Goal: Task Accomplishment & Management: Manage account settings

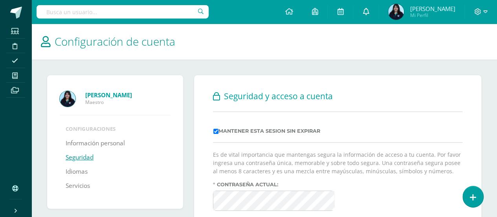
click at [369, 11] on icon at bounding box center [366, 11] width 6 height 7
click at [223, 37] on h1 "Configuración de cuenta" at bounding box center [264, 42] width 447 height 36
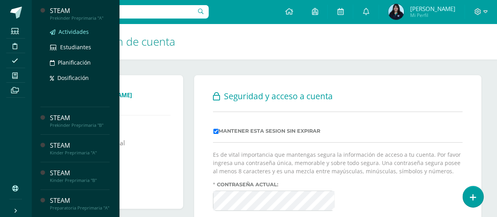
click at [64, 29] on span "Actividades" at bounding box center [74, 31] width 30 height 7
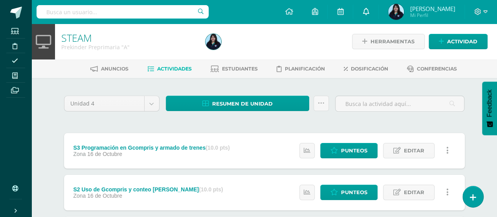
click at [369, 13] on icon at bounding box center [366, 11] width 6 height 7
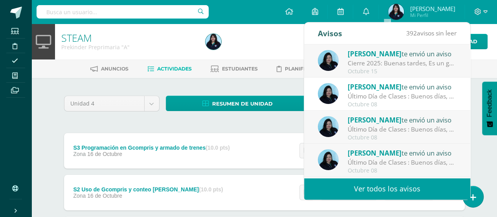
click at [398, 96] on div "Último Día de Clases : Buenos días, Les deseo un exitoso miércoles. Adjunto inf…" at bounding box center [402, 96] width 109 height 9
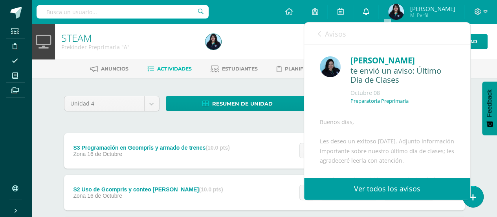
click at [369, 15] on icon at bounding box center [366, 11] width 6 height 7
click at [294, 28] on div at bounding box center [275, 42] width 147 height 36
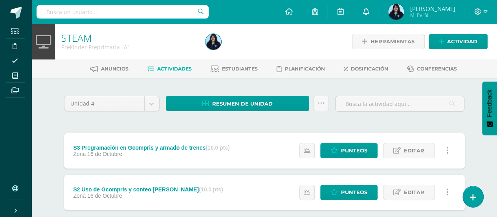
click at [369, 9] on icon at bounding box center [366, 11] width 6 height 7
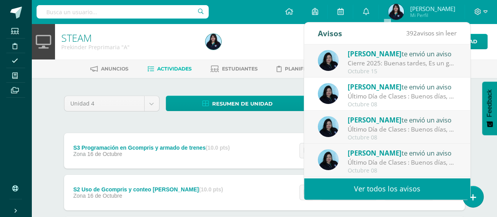
click at [391, 55] on div "[PERSON_NAME] te envió un aviso" at bounding box center [402, 53] width 109 height 10
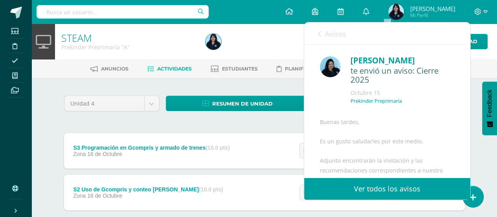
scroll to position [193, 0]
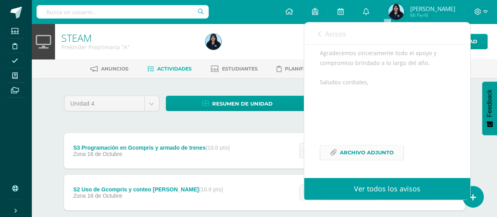
click at [379, 152] on span "Archivo Adjunto" at bounding box center [367, 152] width 54 height 15
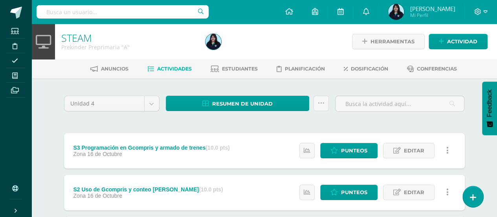
click at [276, 29] on div at bounding box center [275, 42] width 147 height 36
